Goal: Task Accomplishment & Management: Manage account settings

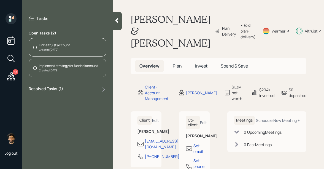
click at [80, 45] on div "Link altruist account Created [DATE]" at bounding box center [68, 47] width 78 height 18
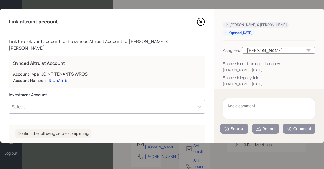
click at [247, 104] on textarea at bounding box center [269, 108] width 92 height 21
click at [238, 110] on textarea "To enrich screen reader interactions, please activate Accessibility in Grammarl…" at bounding box center [269, 108] width 92 height 21
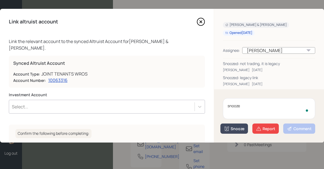
type textarea "snooze"
click at [234, 128] on div "Snooze" at bounding box center [234, 129] width 20 height 6
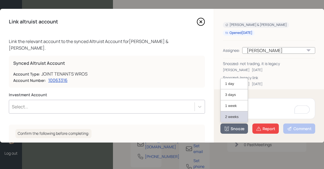
click at [232, 116] on button "2 weeks" at bounding box center [234, 116] width 27 height 11
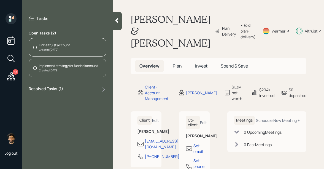
click at [61, 47] on div "Link altruist account" at bounding box center [54, 45] width 31 height 5
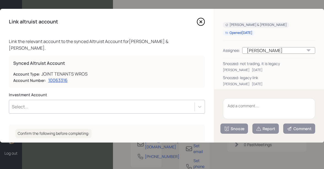
click at [237, 104] on textarea at bounding box center [269, 108] width 92 height 21
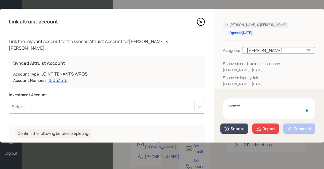
type textarea "snooze"
click at [230, 131] on button "Snooze" at bounding box center [234, 128] width 28 height 10
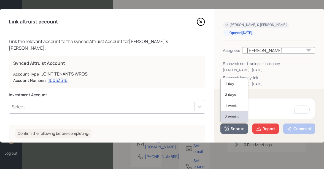
click at [231, 118] on button "2 weeks" at bounding box center [234, 116] width 27 height 11
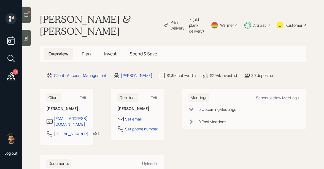
click at [31, 12] on div at bounding box center [26, 15] width 9 height 17
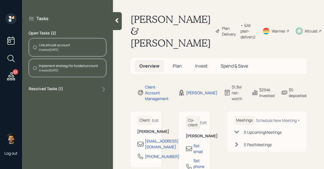
click at [58, 72] on div "Created Aug 11, 2025" at bounding box center [68, 70] width 59 height 4
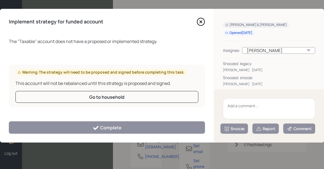
click at [235, 104] on textarea at bounding box center [269, 108] width 92 height 21
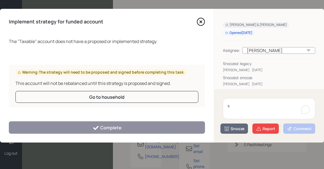
type textarea "sn"
